Goal: Find specific page/section: Find specific page/section

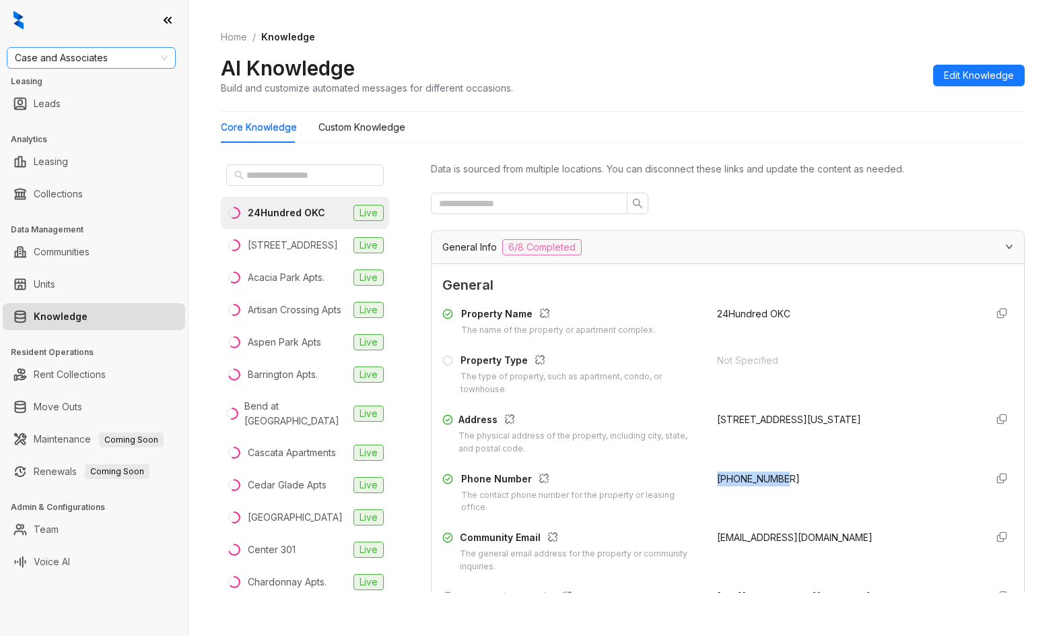
click at [114, 54] on span "Case and Associates" at bounding box center [91, 58] width 153 height 20
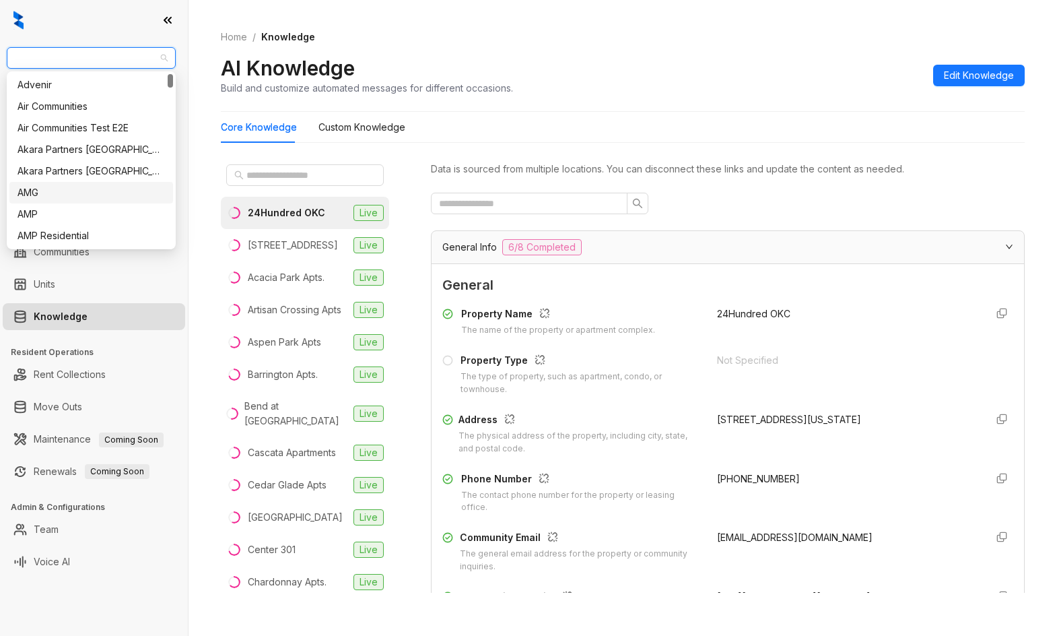
click at [73, 192] on div "AMG" at bounding box center [91, 192] width 147 height 15
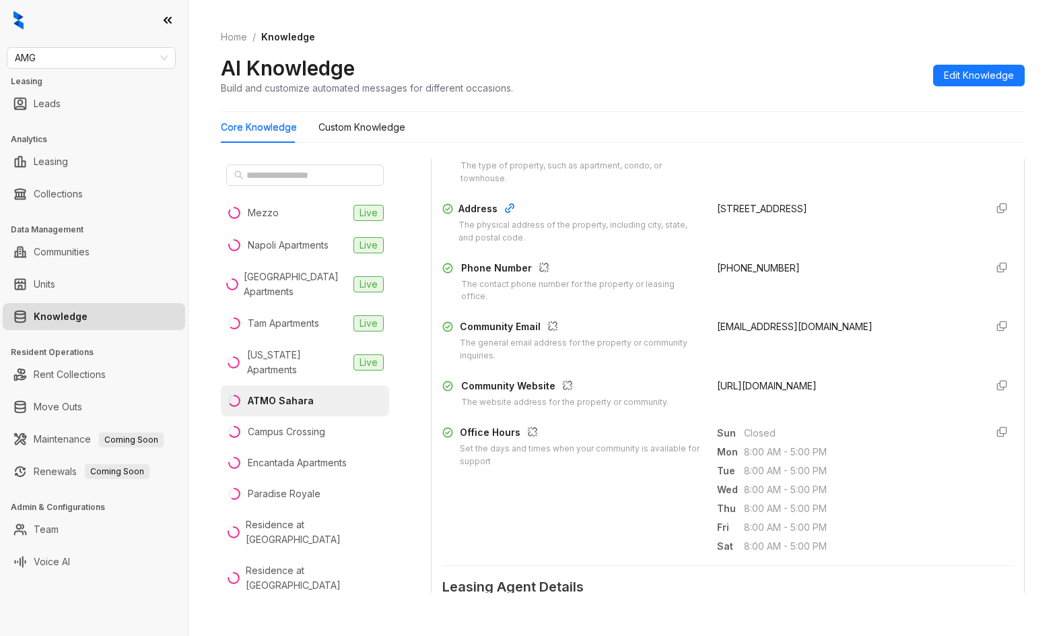
scroll to position [269, 0]
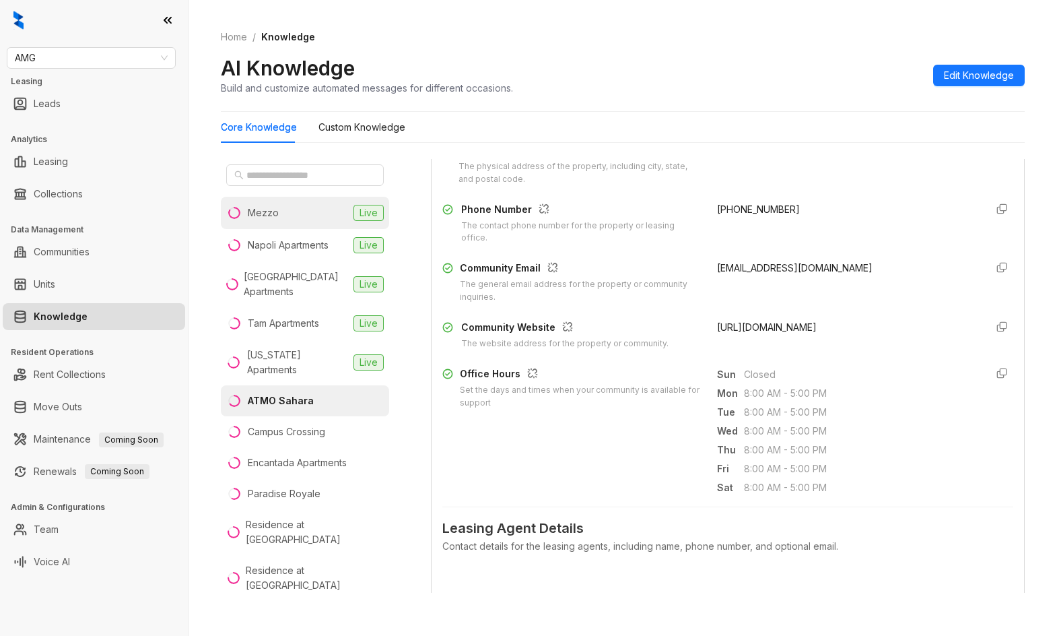
click at [330, 204] on li "Mezzo Live" at bounding box center [305, 213] width 168 height 32
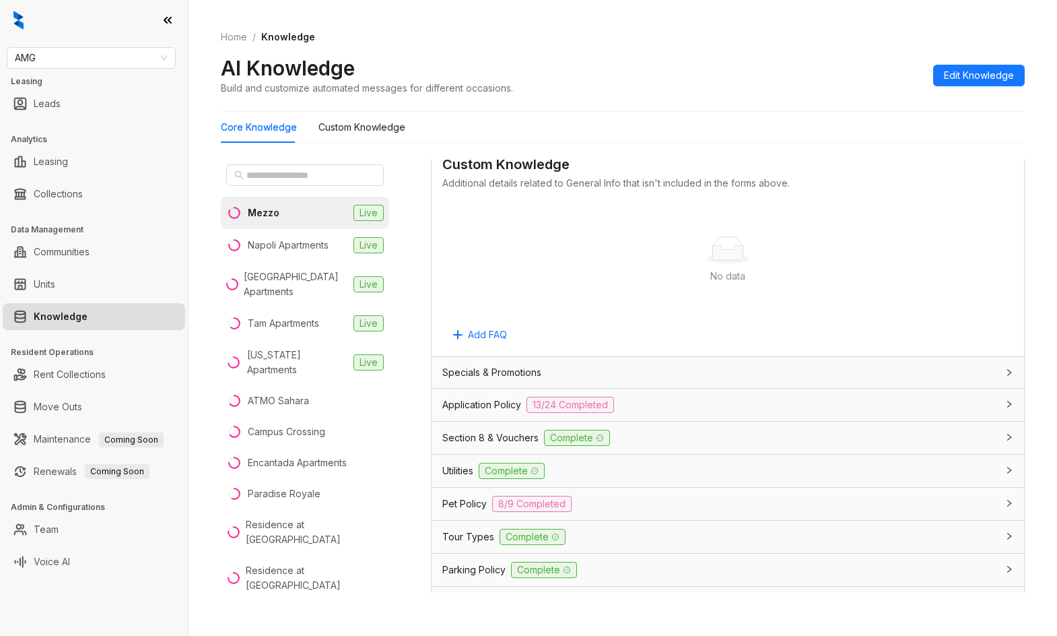
scroll to position [843, 0]
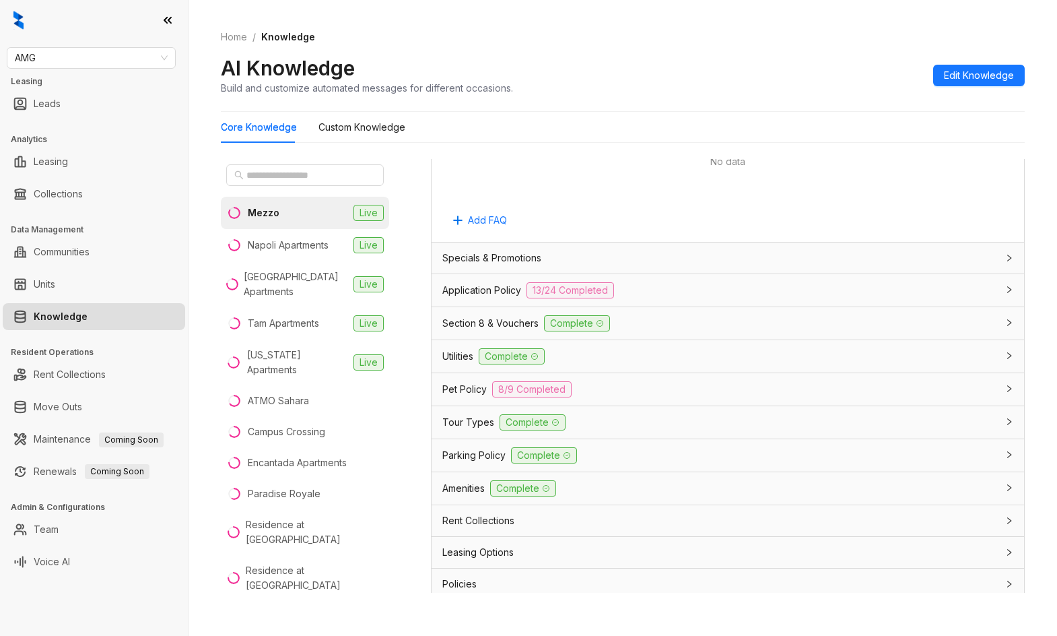
click at [788, 289] on div "Application Policy 13/24 Completed" at bounding box center [719, 290] width 555 height 16
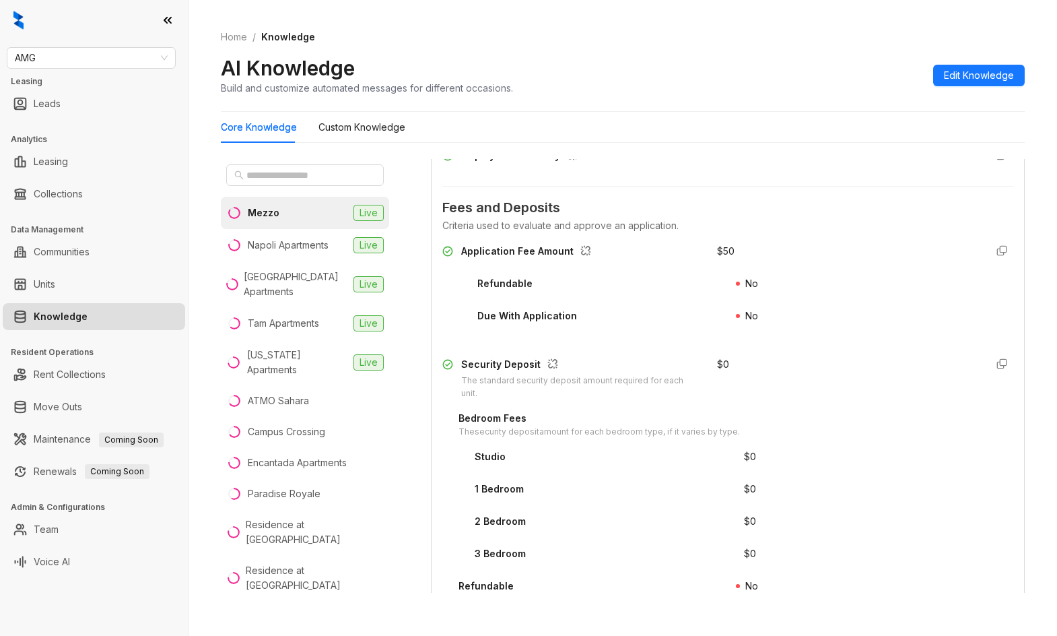
scroll to position [1470, 0]
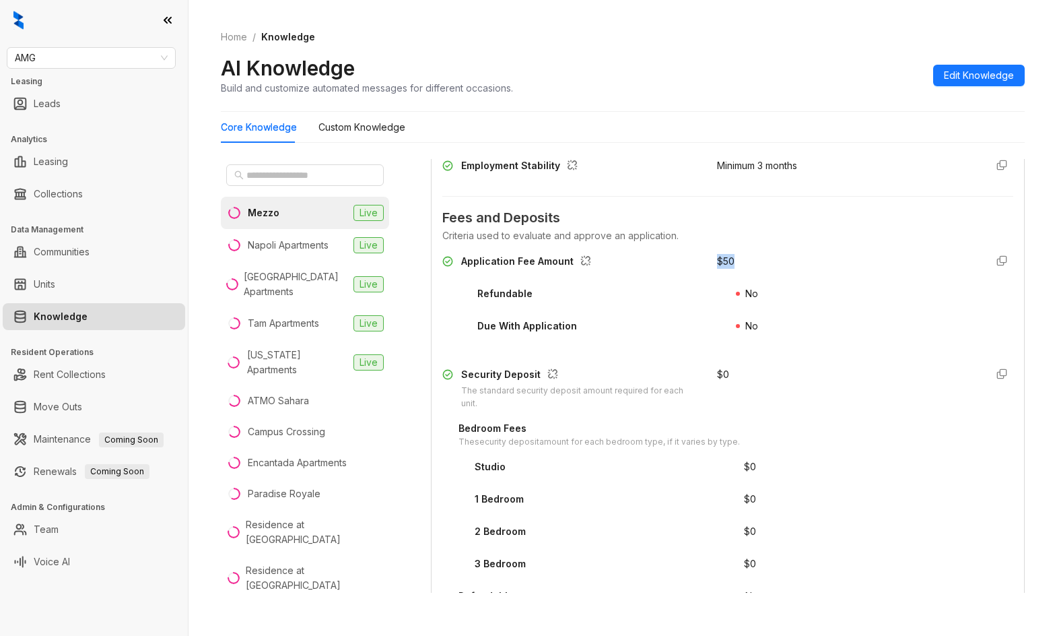
drag, startPoint x: 701, startPoint y: 260, endPoint x: 746, endPoint y: 261, distance: 45.1
click at [746, 261] on div "Application Fee Amount $ 50" at bounding box center [727, 265] width 571 height 22
copy div "$ 50"
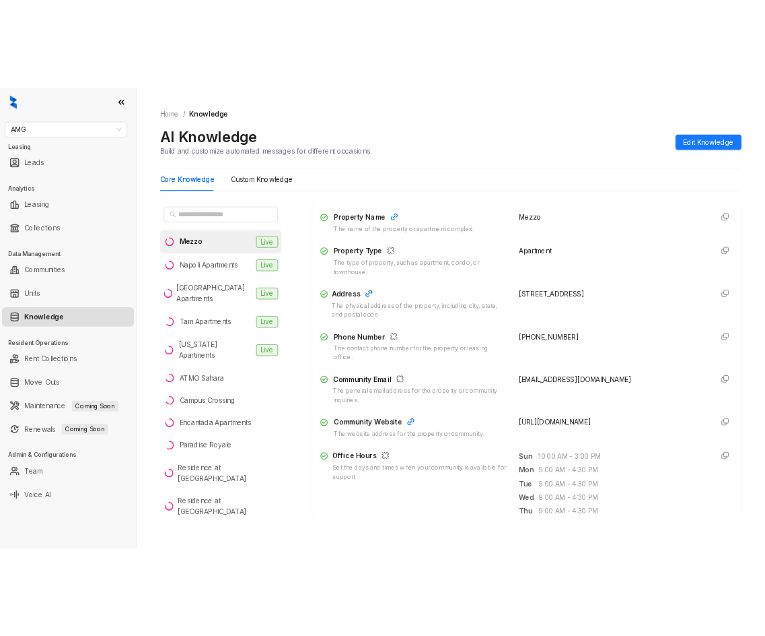
scroll to position [0, 0]
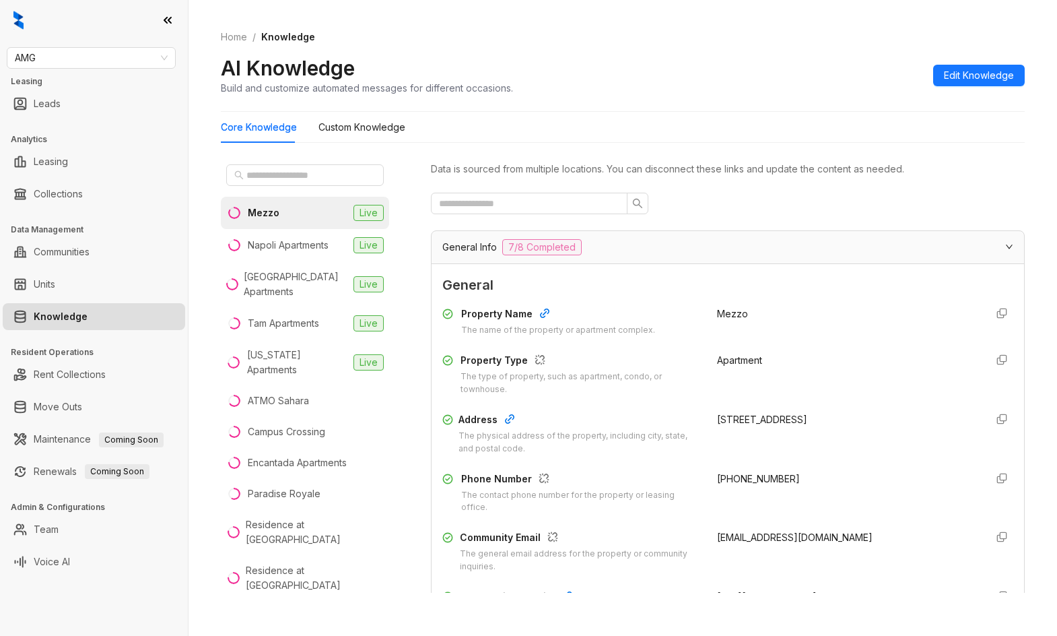
drag, startPoint x: 708, startPoint y: 418, endPoint x: 620, endPoint y: 372, distance: 99.1
click at [930, 421] on div "3770 University Center Blvd, Las Vegas, NV, 89119" at bounding box center [846, 419] width 259 height 15
copy div "3770 University Center Blvd, Las Vegas, NV, 89119"
click at [73, 20] on div at bounding box center [94, 20] width 188 height 40
click at [76, 46] on div "AMG Leasing Leads Analytics Leasing Collections Data Management Communities Uni…" at bounding box center [94, 318] width 188 height 636
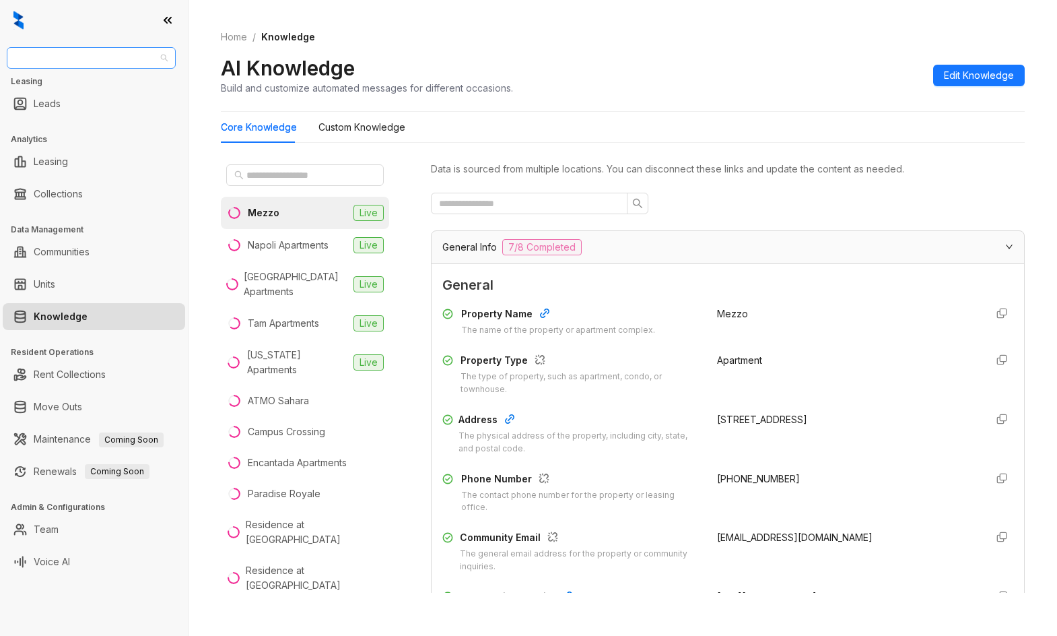
click at [79, 50] on span "AMG" at bounding box center [91, 58] width 153 height 20
type input "***"
click at [73, 108] on div "LDG Gateway" at bounding box center [91, 106] width 147 height 15
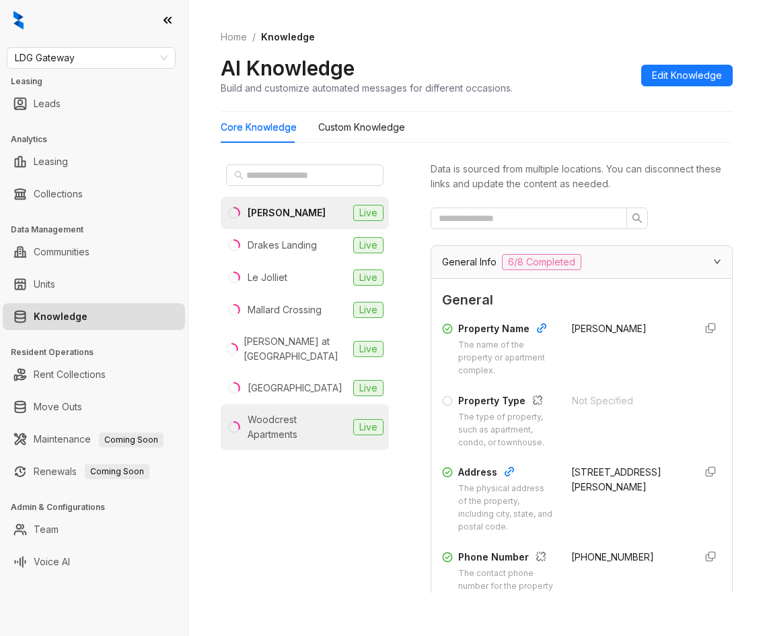
click at [279, 434] on div "Woodcrest Apartments" at bounding box center [298, 427] width 100 height 30
